Goal: Transaction & Acquisition: Purchase product/service

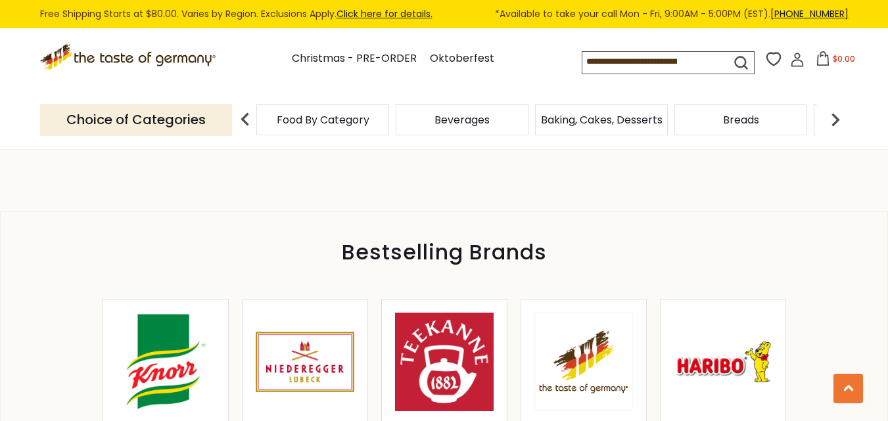
scroll to position [526, 0]
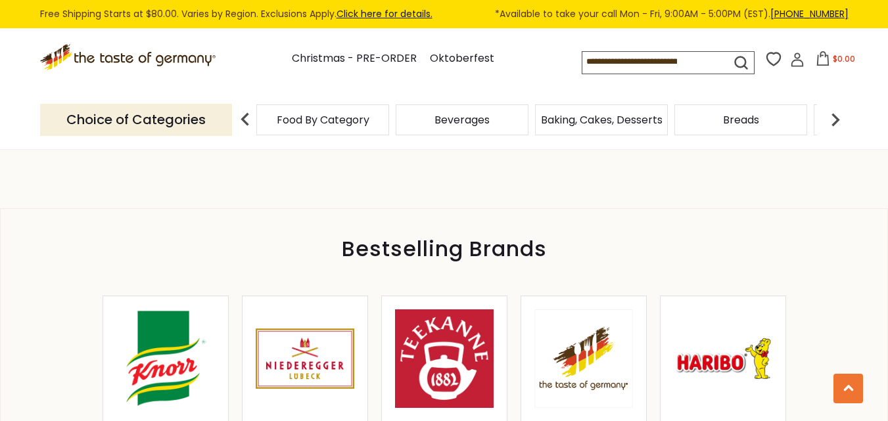
click at [717, 357] on img at bounding box center [723, 359] width 99 height 99
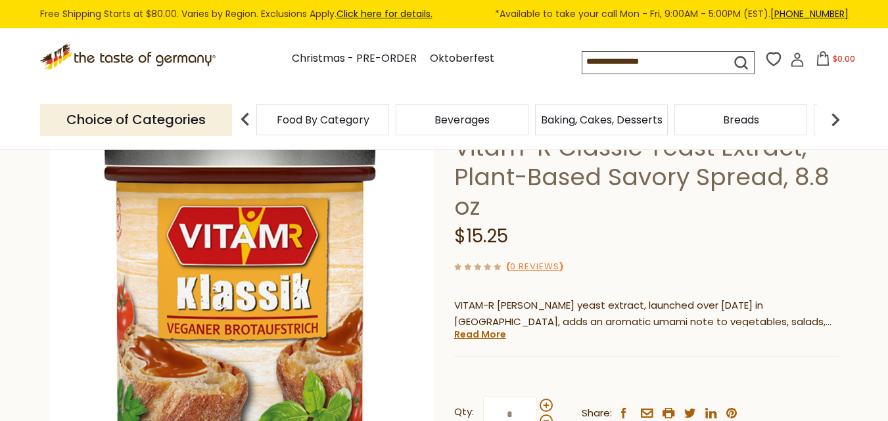
scroll to position [131, 0]
